Goal: Find specific page/section: Find specific page/section

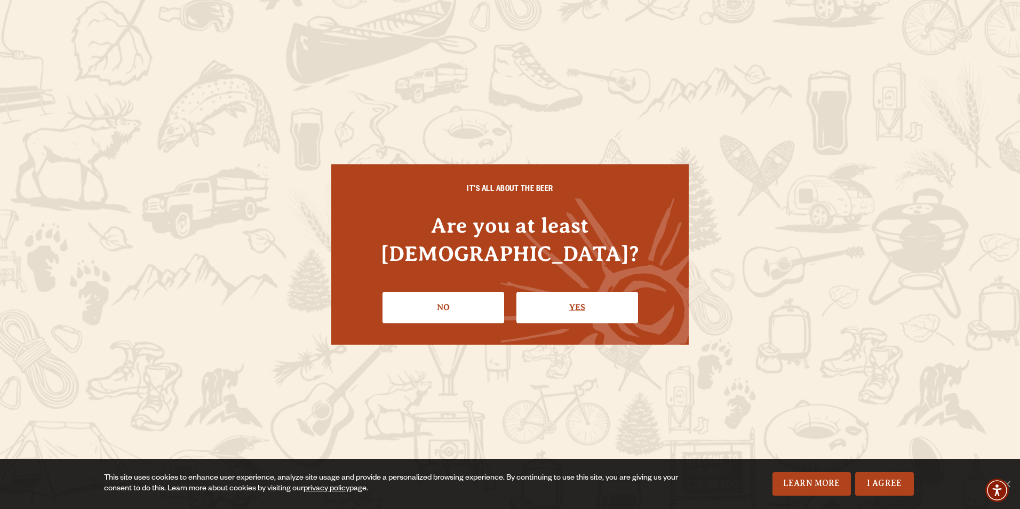
click at [523, 292] on link "Yes" at bounding box center [577, 307] width 122 height 31
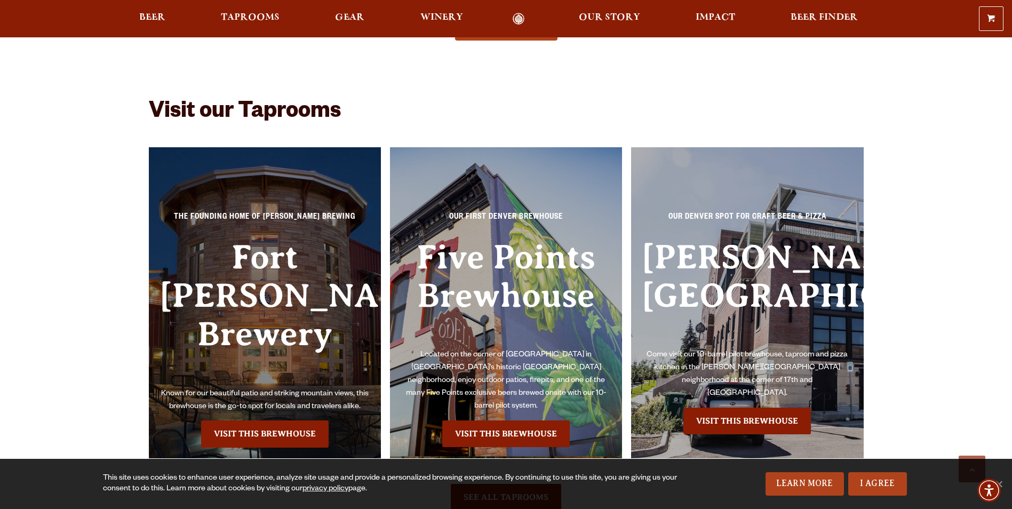
scroll to position [7095, 0]
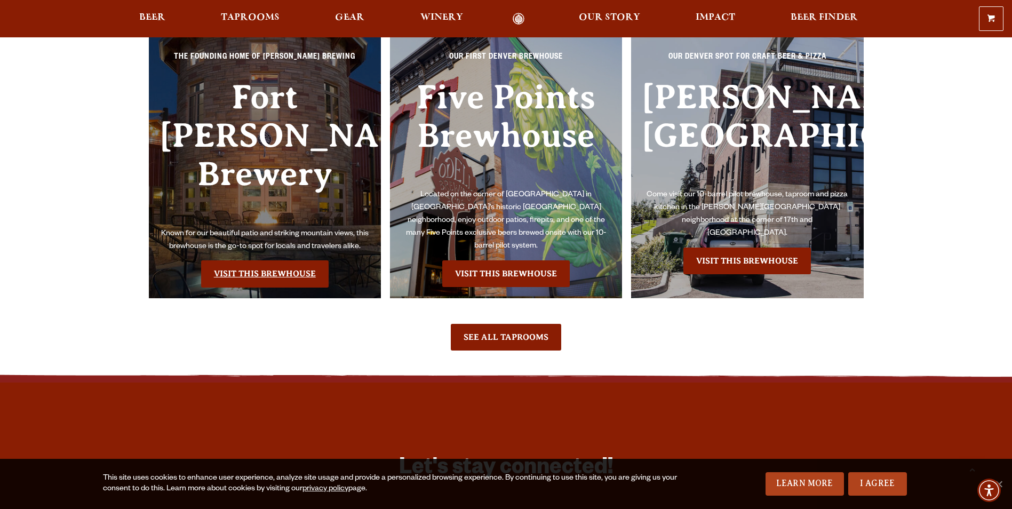
click at [301, 260] on link "Visit this Brewhouse" at bounding box center [264, 273] width 127 height 27
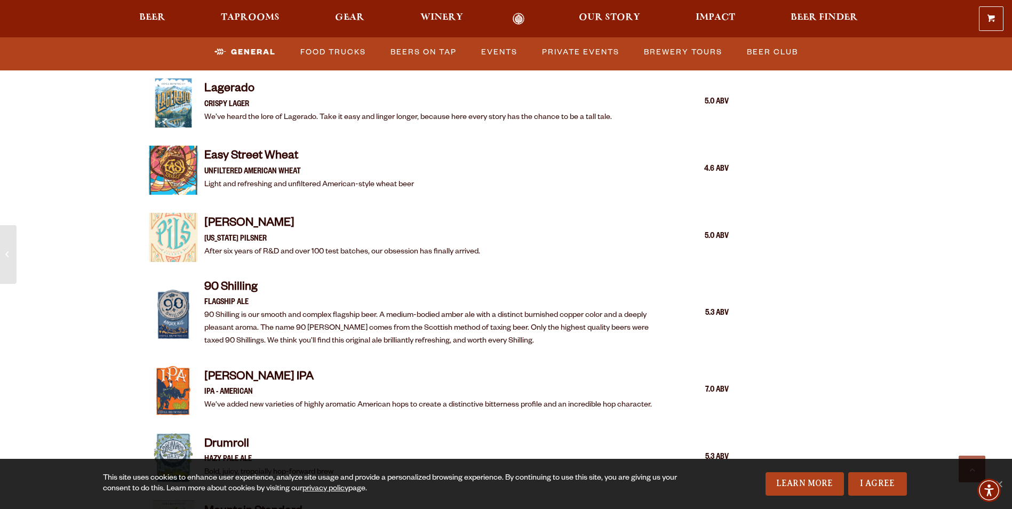
scroll to position [1227, 0]
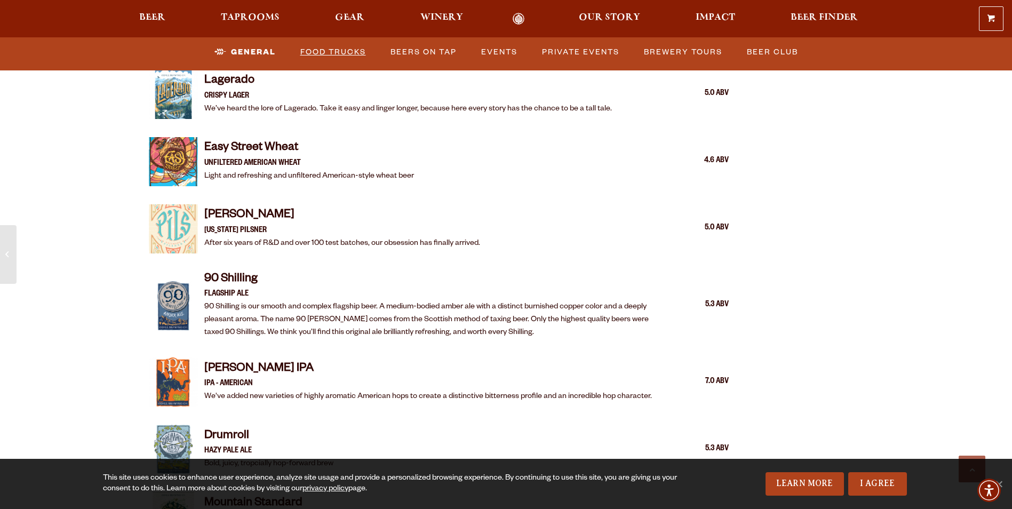
click at [333, 50] on link "Food Trucks" at bounding box center [333, 52] width 74 height 25
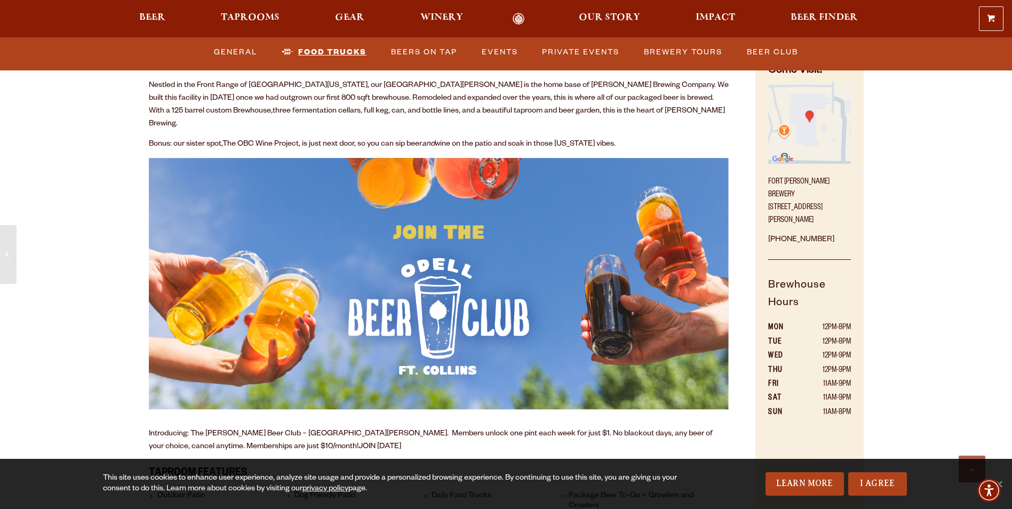
scroll to position [907, 0]
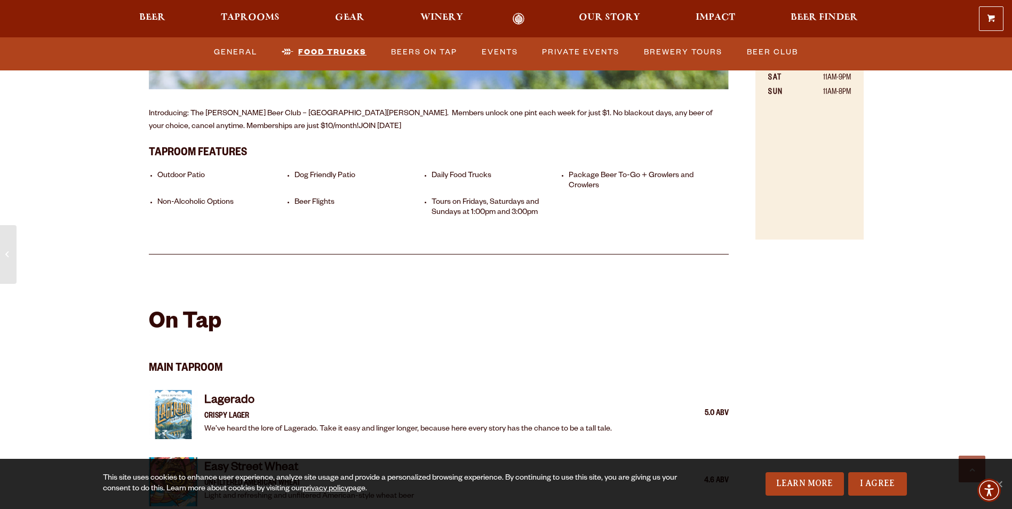
click at [334, 44] on link "Food Trucks" at bounding box center [323, 52] width 93 height 25
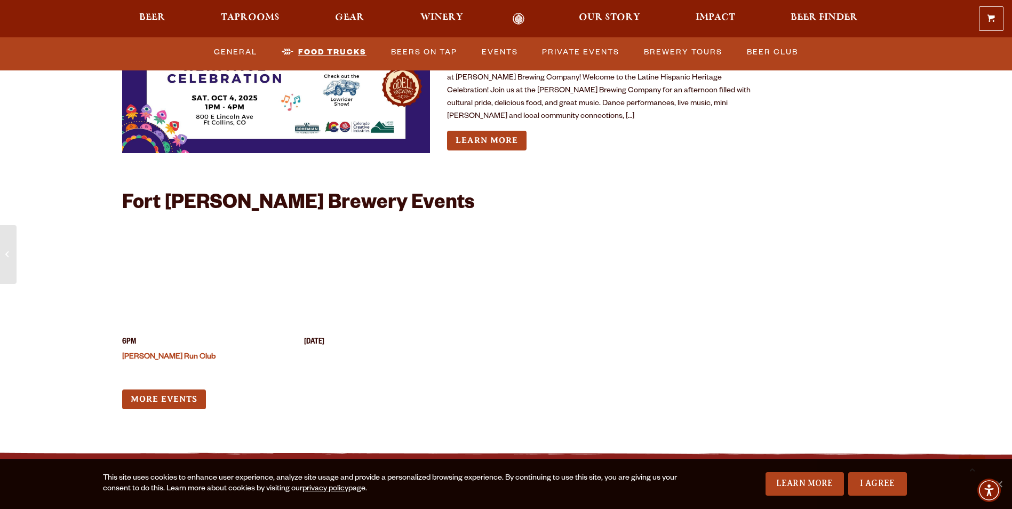
scroll to position [4001, 0]
